Goal: Task Accomplishment & Management: Manage account settings

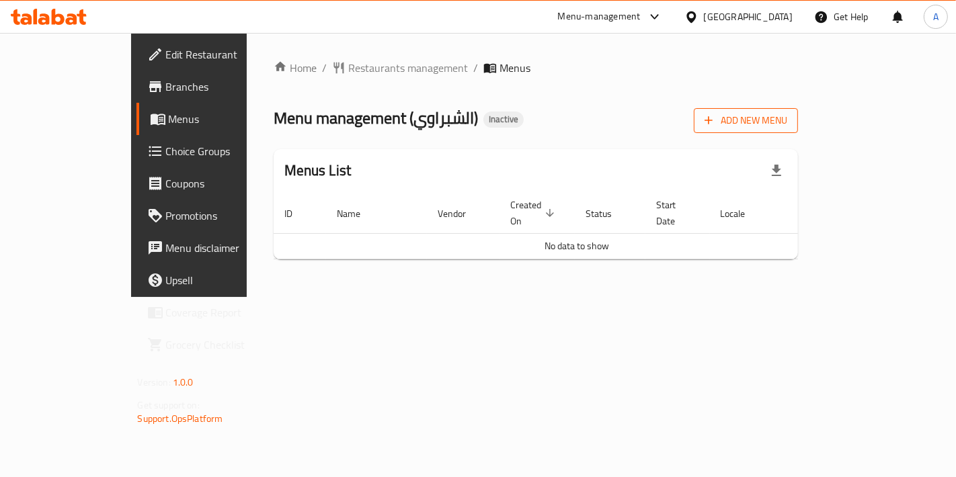
click at [787, 120] on span "Add New Menu" at bounding box center [745, 120] width 83 height 17
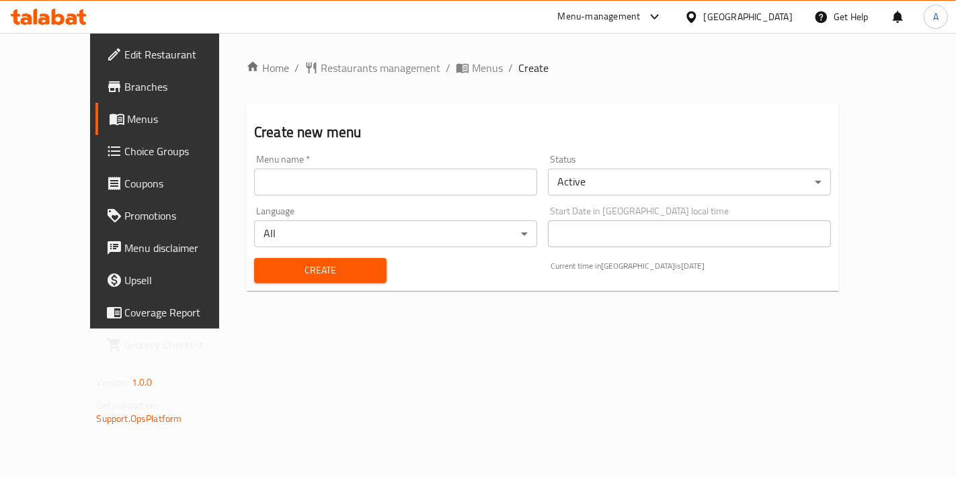
click at [437, 194] on input "text" at bounding box center [395, 182] width 283 height 27
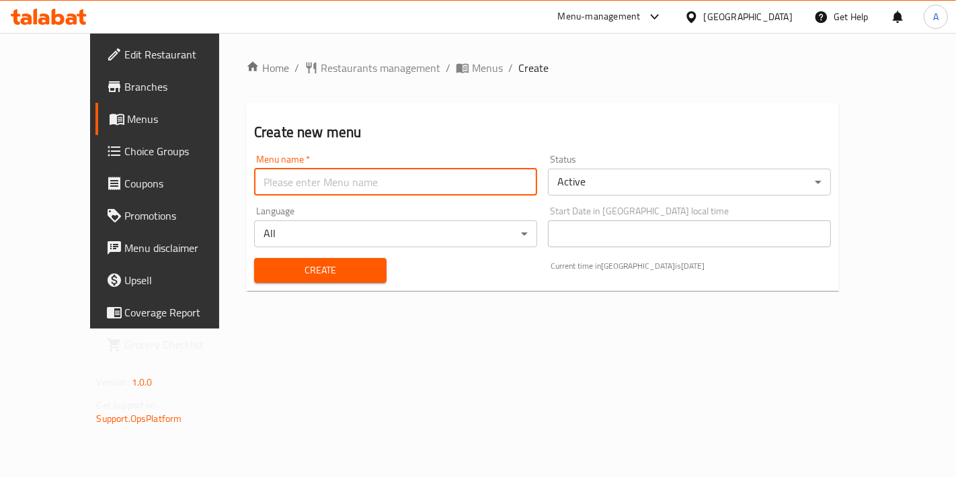
type input "New Menu"
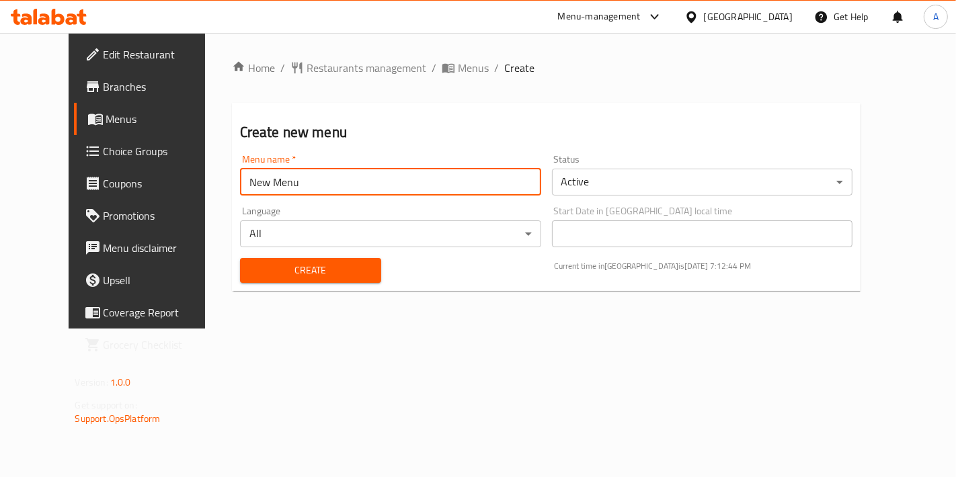
click at [280, 263] on span "Create" at bounding box center [311, 270] width 120 height 17
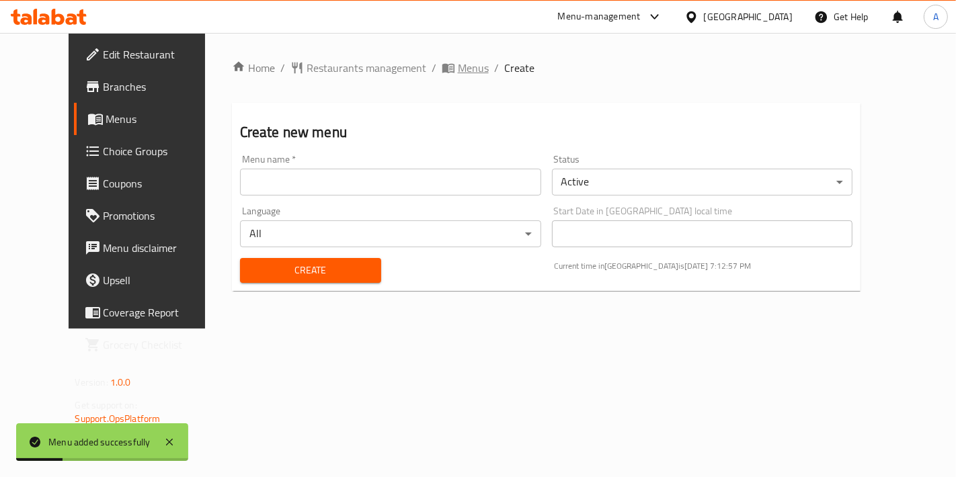
click at [458, 61] on span "Menus" at bounding box center [473, 68] width 31 height 16
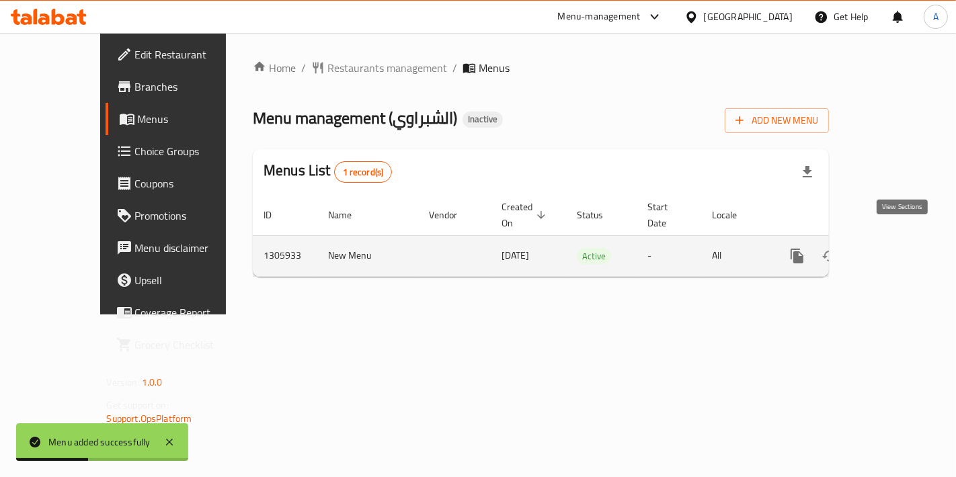
click at [910, 243] on link "enhanced table" at bounding box center [894, 256] width 32 height 32
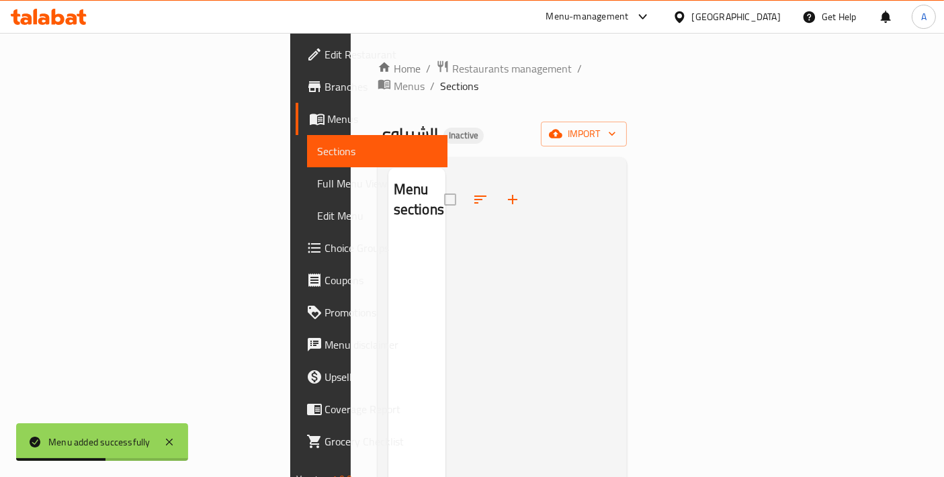
click at [325, 58] on span "Edit Restaurant" at bounding box center [381, 54] width 112 height 16
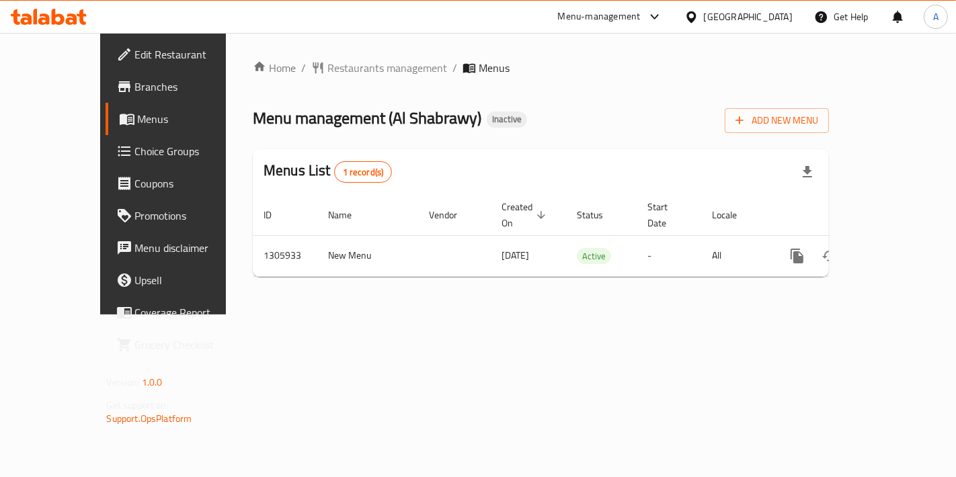
drag, startPoint x: 849, startPoint y: 398, endPoint x: 852, endPoint y: 323, distance: 75.3
click at [850, 314] on div "Home / Restaurants management / Menus Menu management ( Al Shabrawy ) Inactive …" at bounding box center [541, 174] width 630 height 282
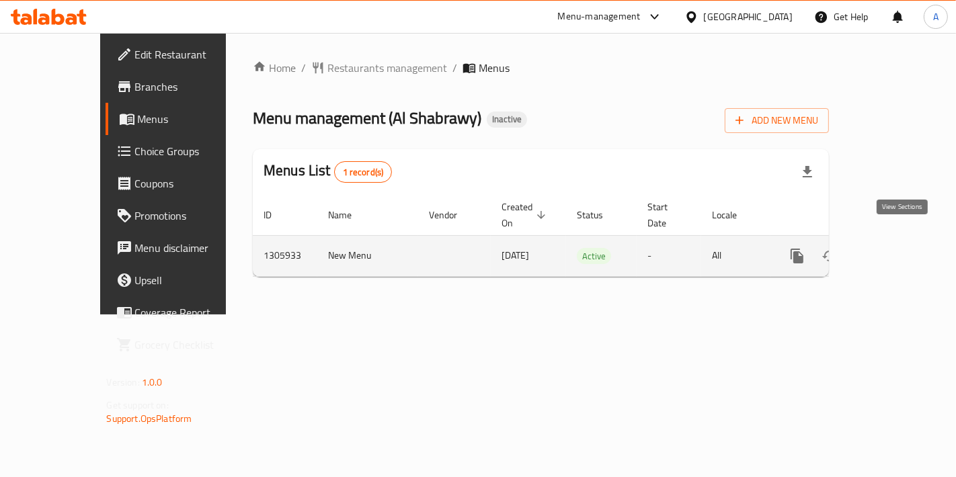
click at [899, 248] on icon "enhanced table" at bounding box center [894, 256] width 16 height 16
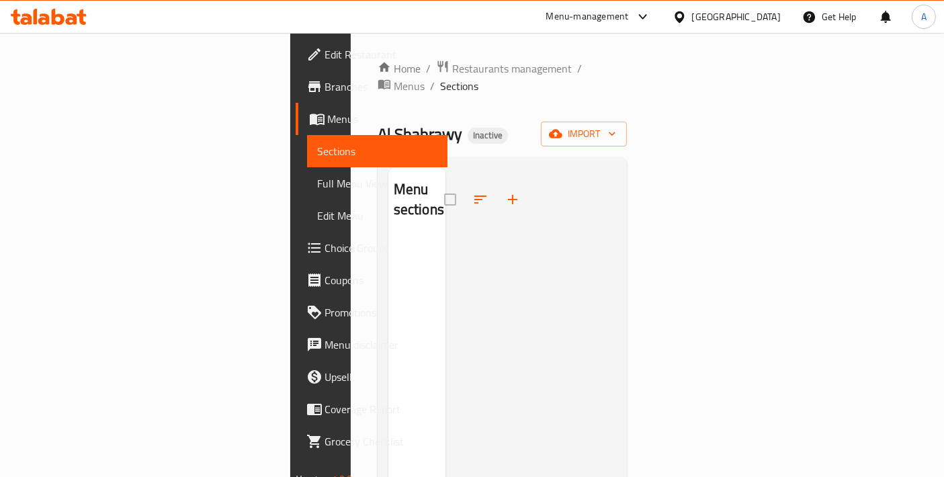
click at [628, 98] on div "Home / Restaurants management / Menus / Sections Al Shabrawy Inactive import Me…" at bounding box center [503, 358] width 250 height 596
click at [562, 127] on icon "button" at bounding box center [555, 133] width 13 height 13
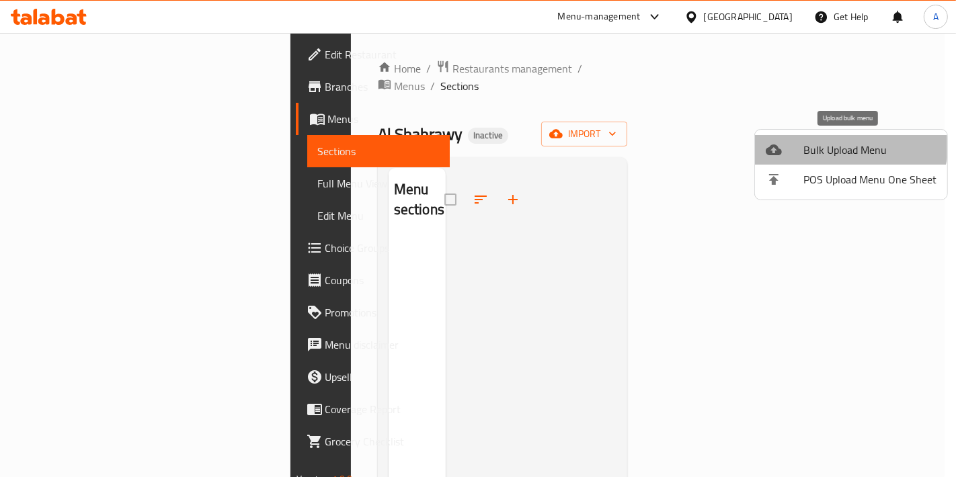
click at [816, 136] on li "Bulk Upload Menu" at bounding box center [851, 150] width 192 height 30
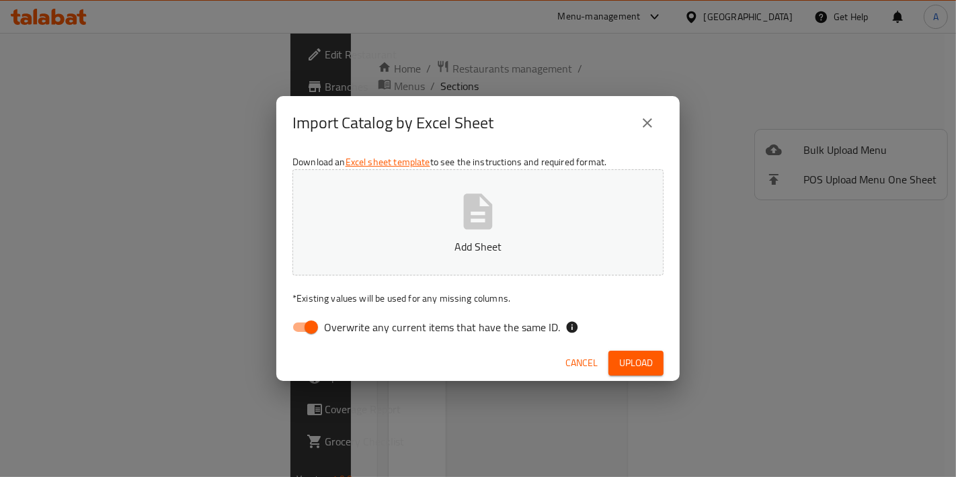
click at [557, 214] on button "Add Sheet" at bounding box center [477, 222] width 371 height 106
click at [309, 320] on input "Overwrite any current items that have the same ID." at bounding box center [311, 327] width 77 height 26
checkbox input "false"
click at [614, 362] on button "Upload" at bounding box center [635, 363] width 55 height 25
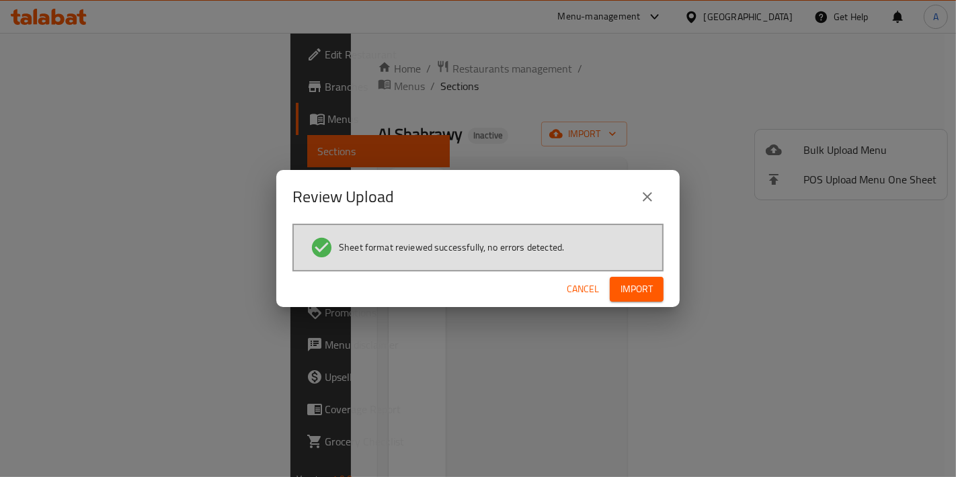
click at [642, 300] on button "Import" at bounding box center [636, 289] width 54 height 25
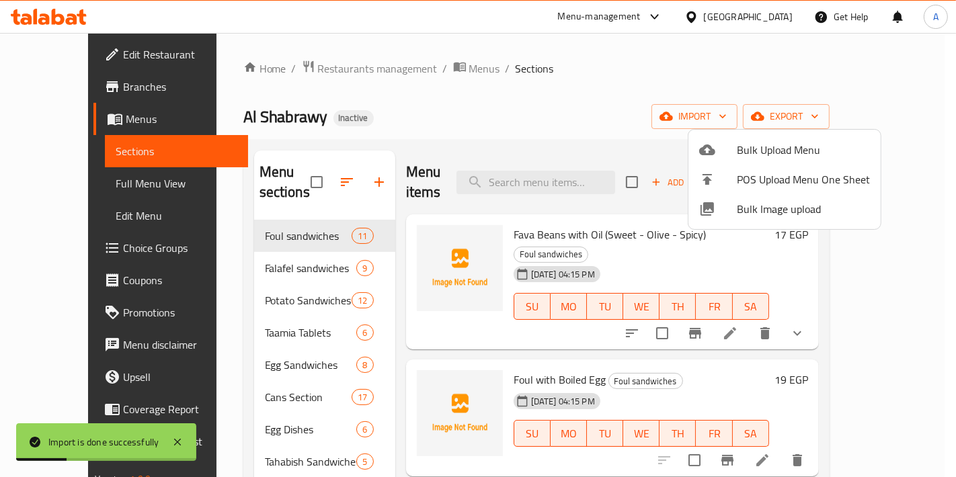
click at [501, 114] on div at bounding box center [478, 238] width 956 height 477
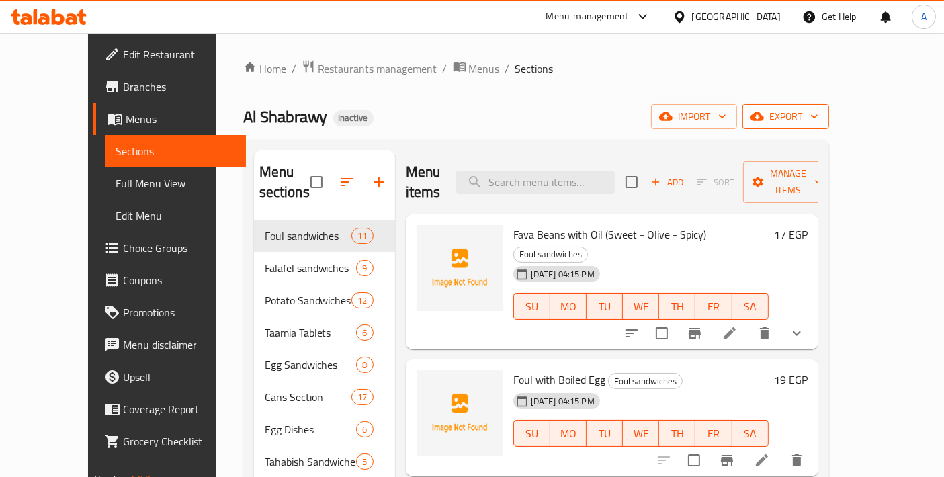
click at [818, 118] on span "export" at bounding box center [785, 116] width 65 height 17
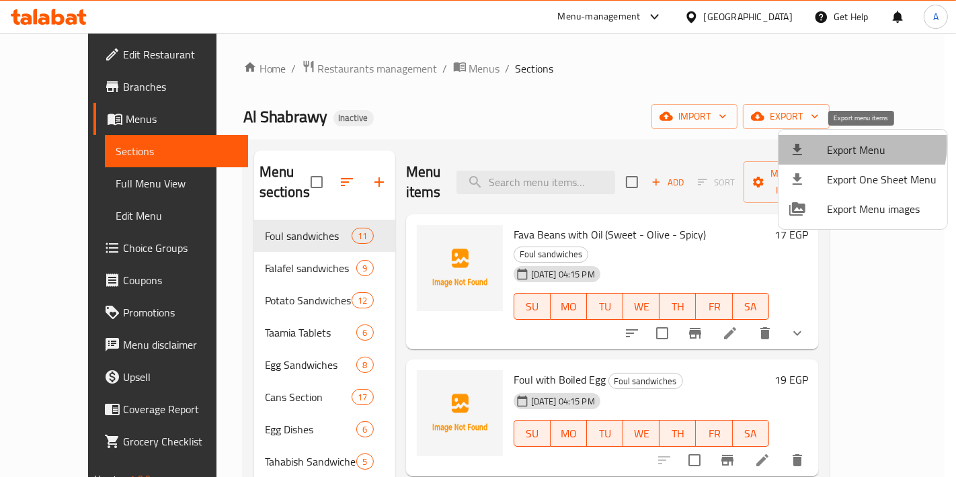
click at [847, 144] on span "Export Menu" at bounding box center [882, 150] width 110 height 16
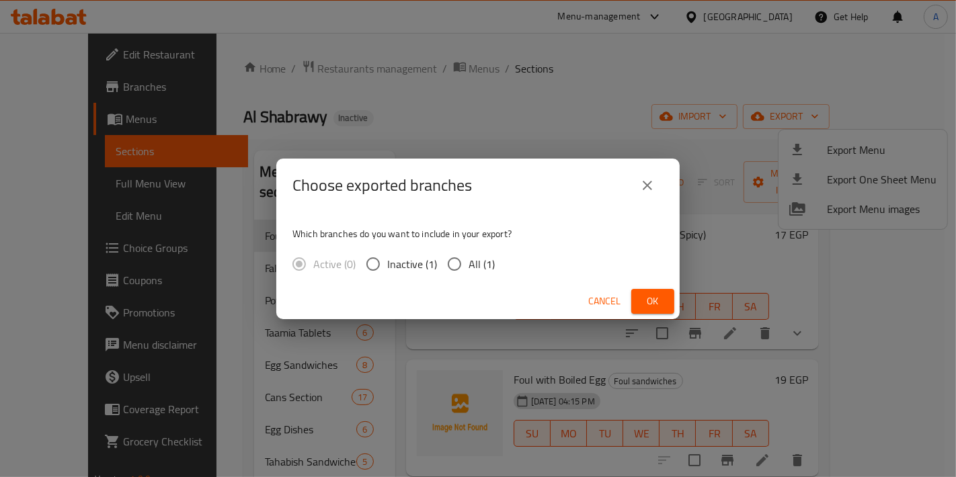
click at [480, 262] on span "All (1)" at bounding box center [481, 264] width 26 height 16
click at [468, 262] on input "All (1)" at bounding box center [454, 264] width 28 height 28
radio input "true"
click at [667, 304] on button "Ok" at bounding box center [652, 301] width 43 height 25
